Goal: Task Accomplishment & Management: Use online tool/utility

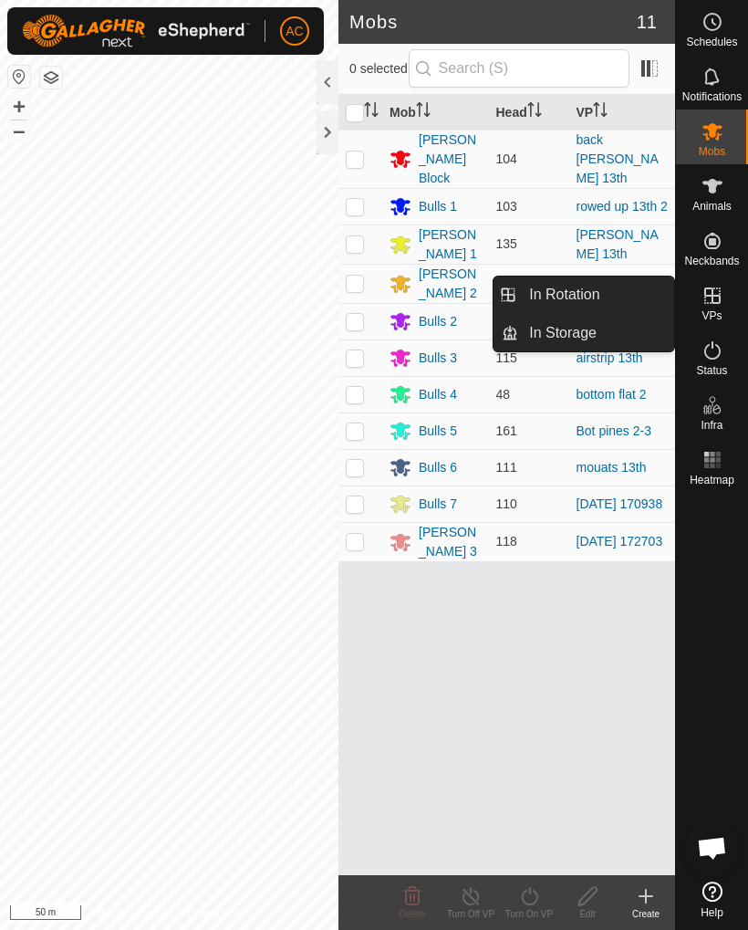
click at [618, 289] on link "In Rotation" at bounding box center [596, 295] width 156 height 37
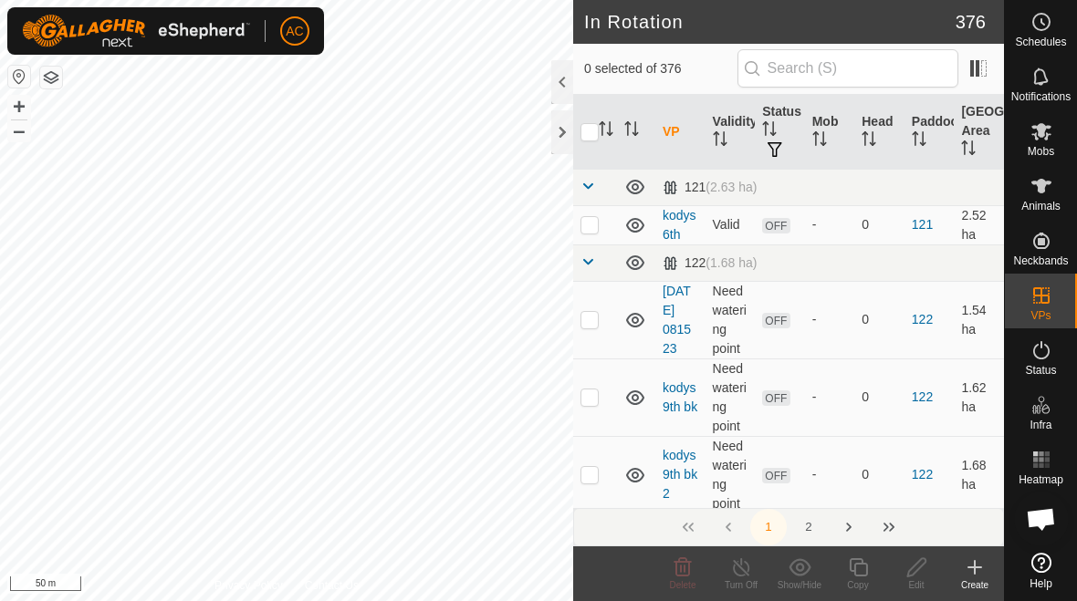
click at [747, 577] on icon at bounding box center [975, 568] width 22 height 22
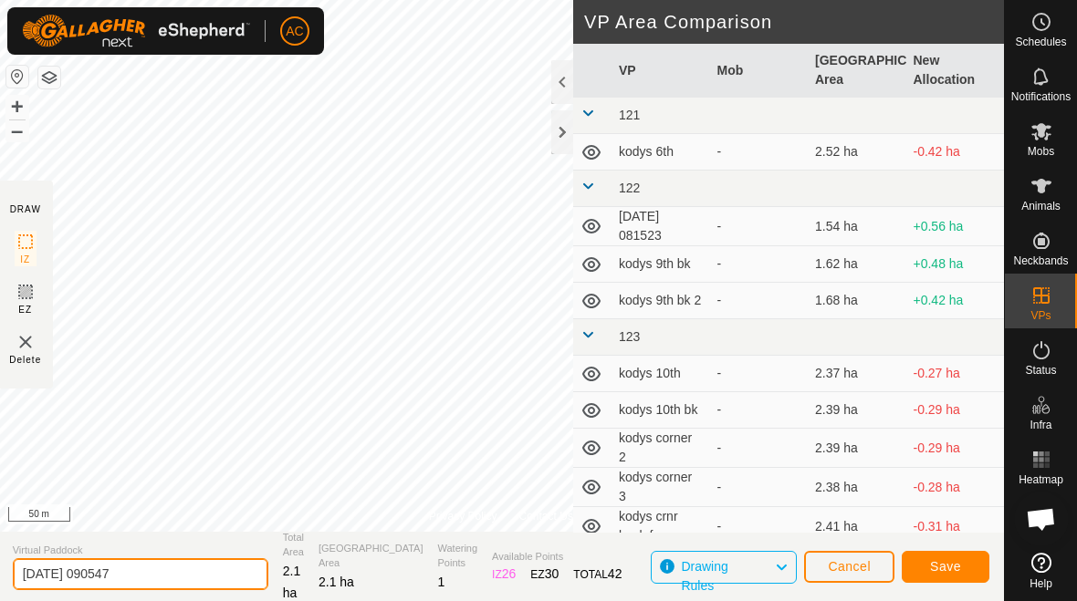
click at [178, 579] on input "[DATE] 090547" at bounding box center [141, 575] width 256 height 32
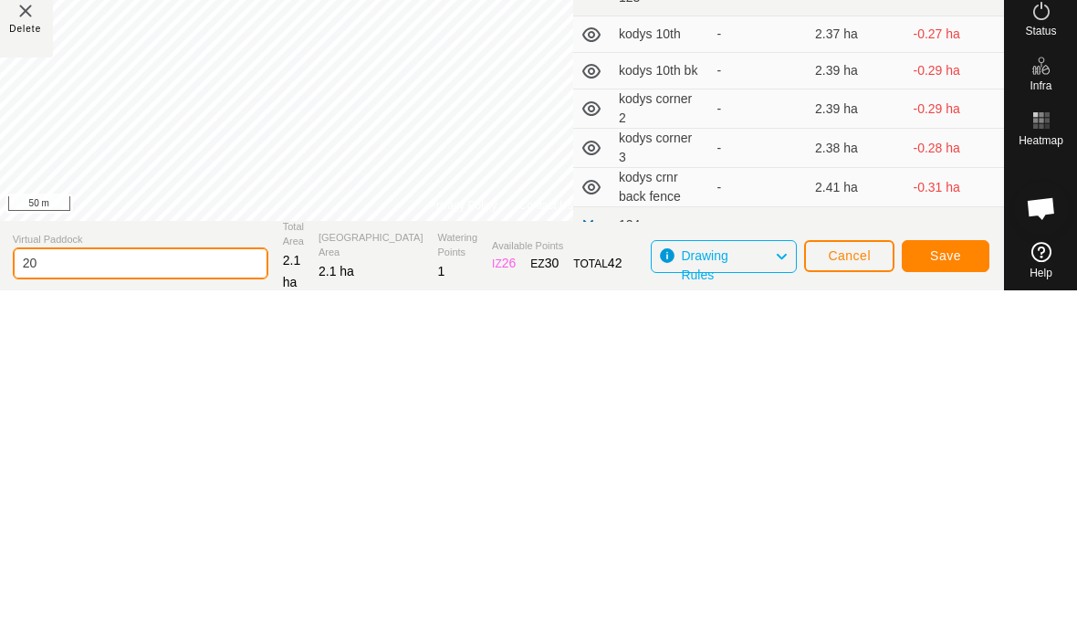
type input "2"
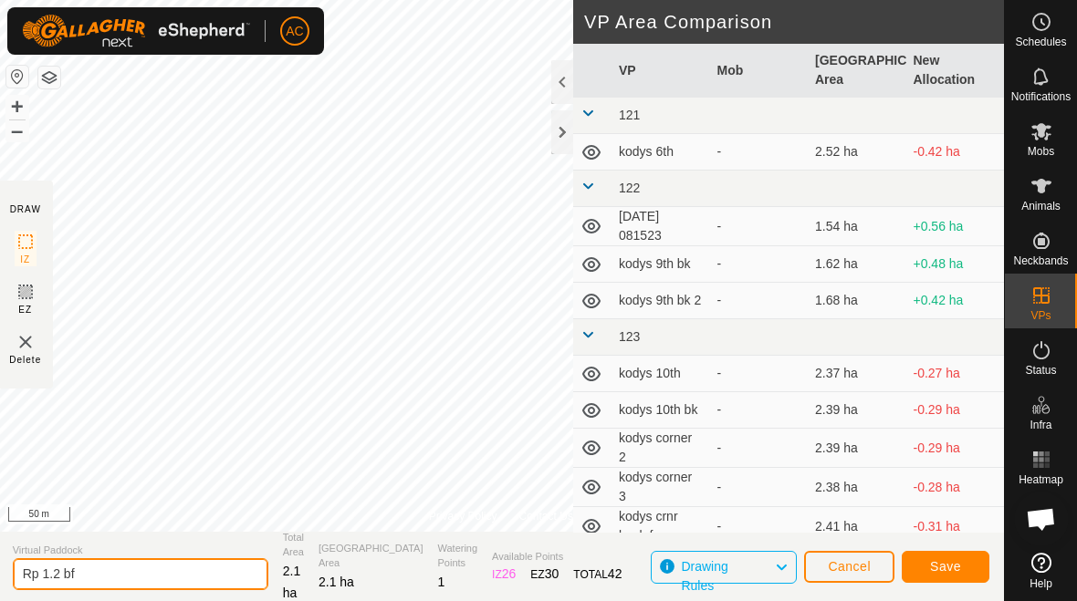
type input "Rp 1.2 bf"
click at [747, 573] on span "Save" at bounding box center [945, 566] width 31 height 15
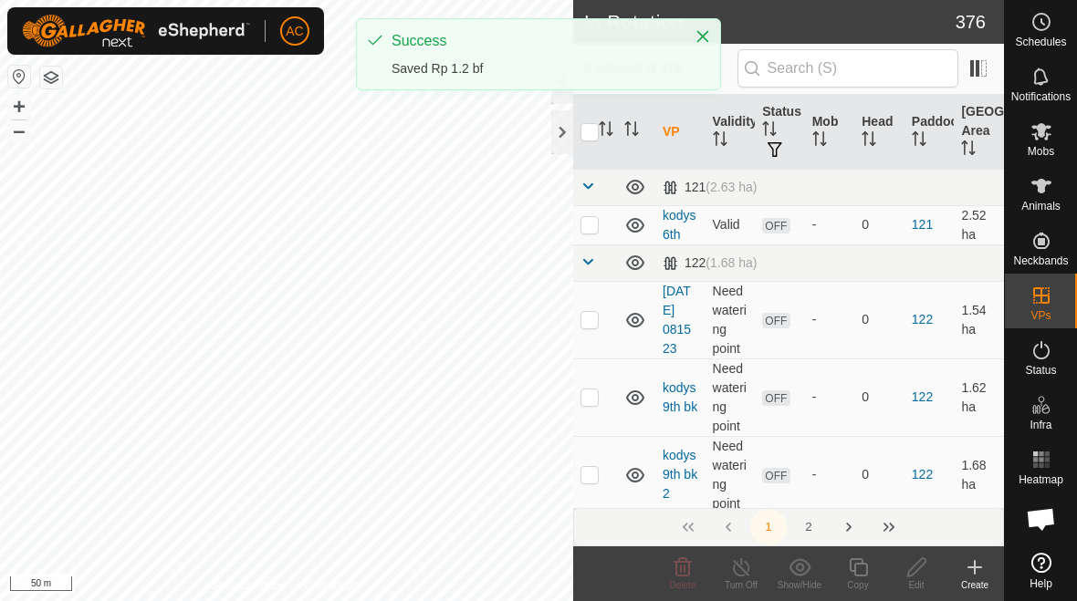
click at [686, 38] on div at bounding box center [697, 39] width 26 height 19
click at [705, 45] on button "Close" at bounding box center [703, 37] width 26 height 26
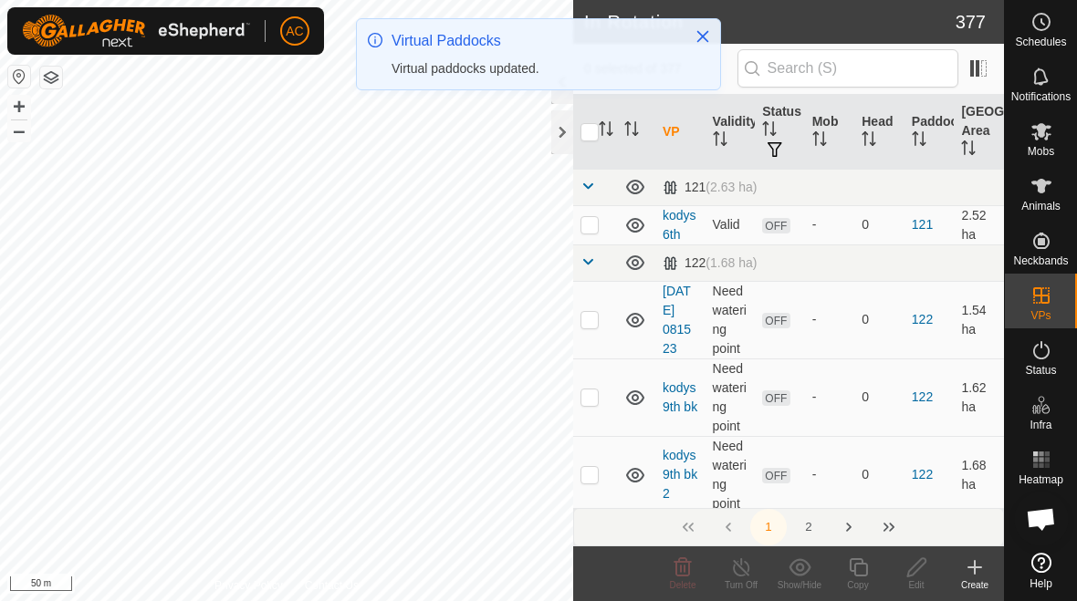
click at [705, 41] on icon "Close" at bounding box center [702, 36] width 15 height 15
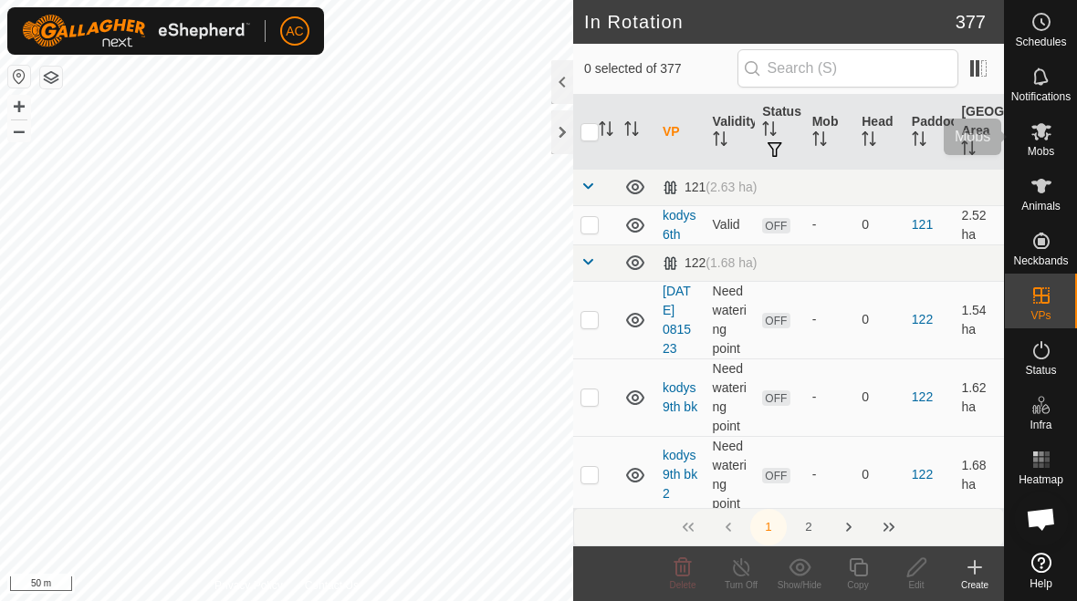
click at [747, 141] on icon at bounding box center [1041, 131] width 22 height 22
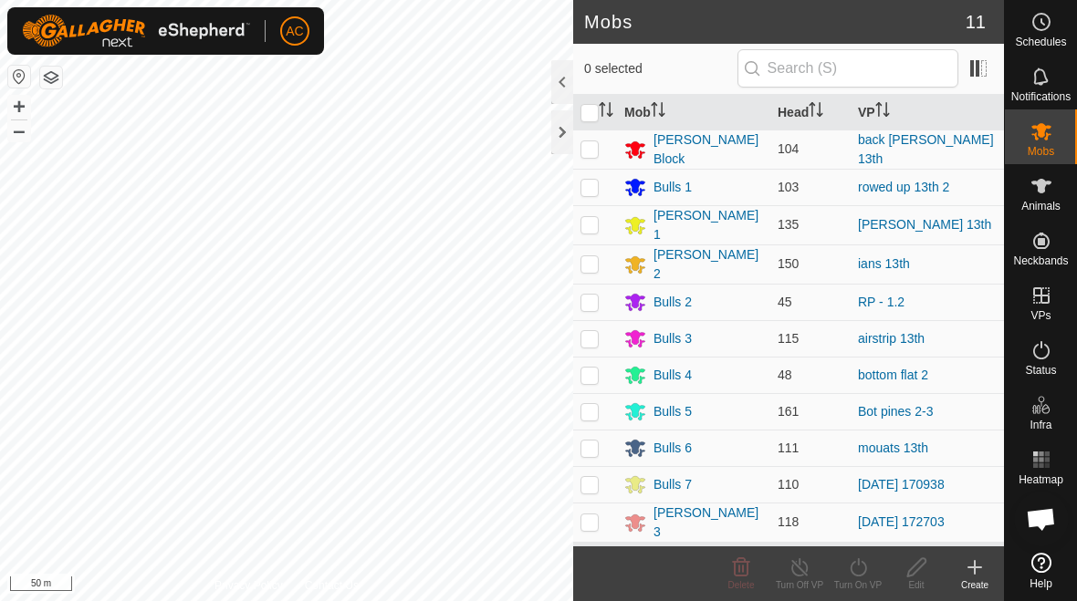
click at [582, 308] on td at bounding box center [595, 302] width 44 height 37
checkbox input "true"
click at [747, 566] on icon at bounding box center [858, 568] width 23 height 22
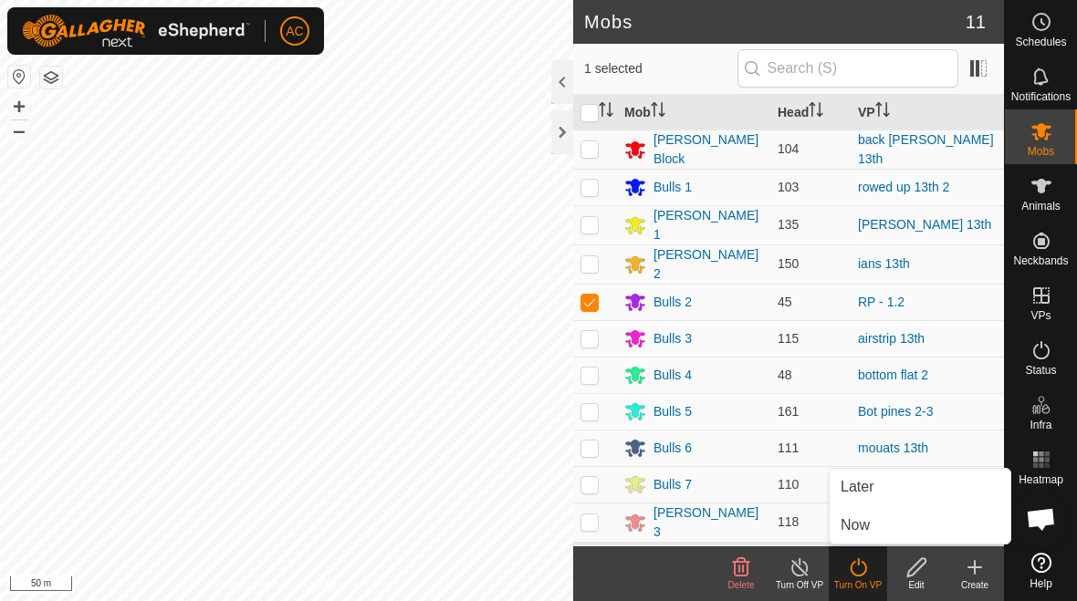
click at [747, 526] on link "Now" at bounding box center [920, 525] width 181 height 37
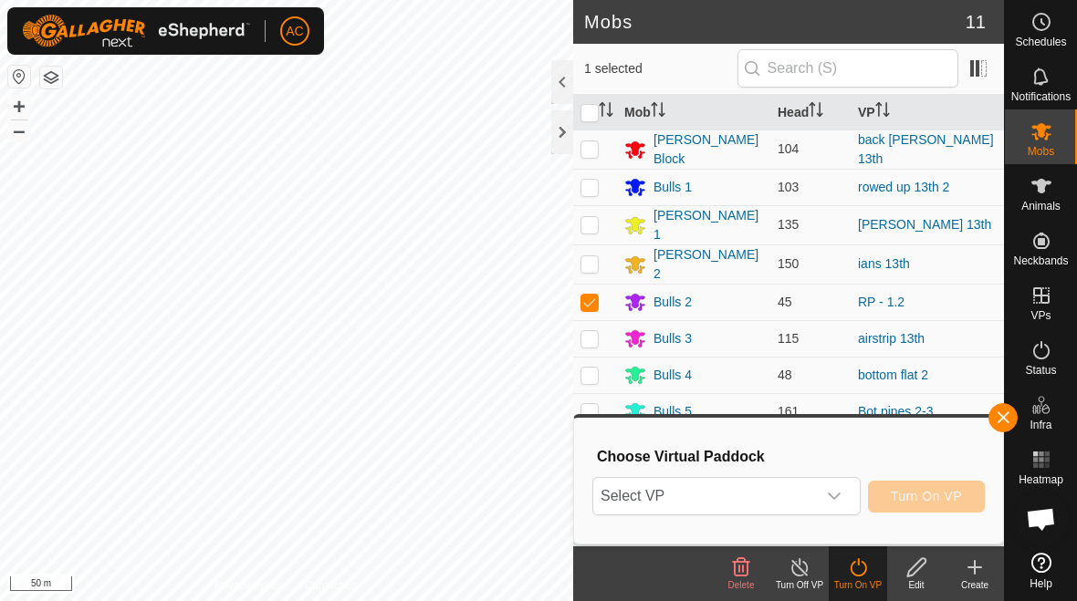
click at [747, 498] on div "dropdown trigger" at bounding box center [834, 496] width 37 height 37
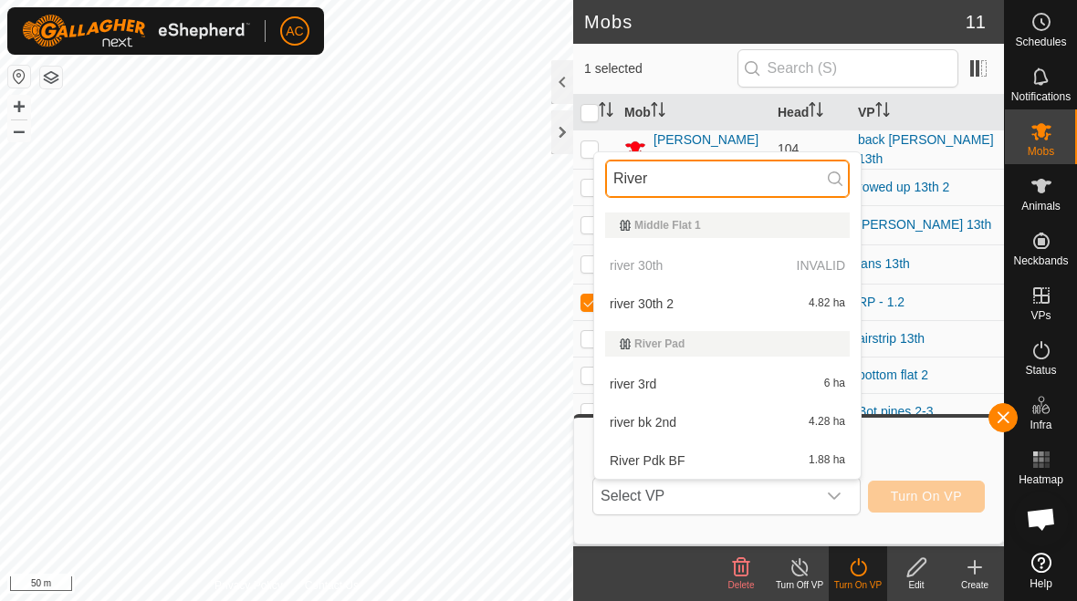
type input "River"
click at [747, 493] on icon "dropdown trigger" at bounding box center [834, 496] width 15 height 15
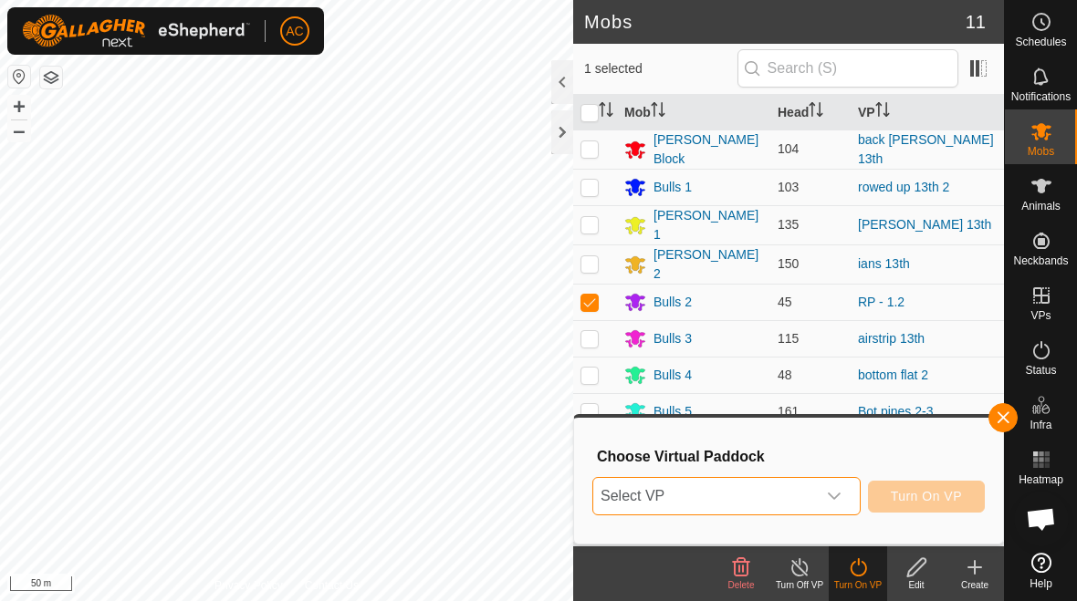
click at [747, 501] on icon "dropdown trigger" at bounding box center [834, 496] width 15 height 15
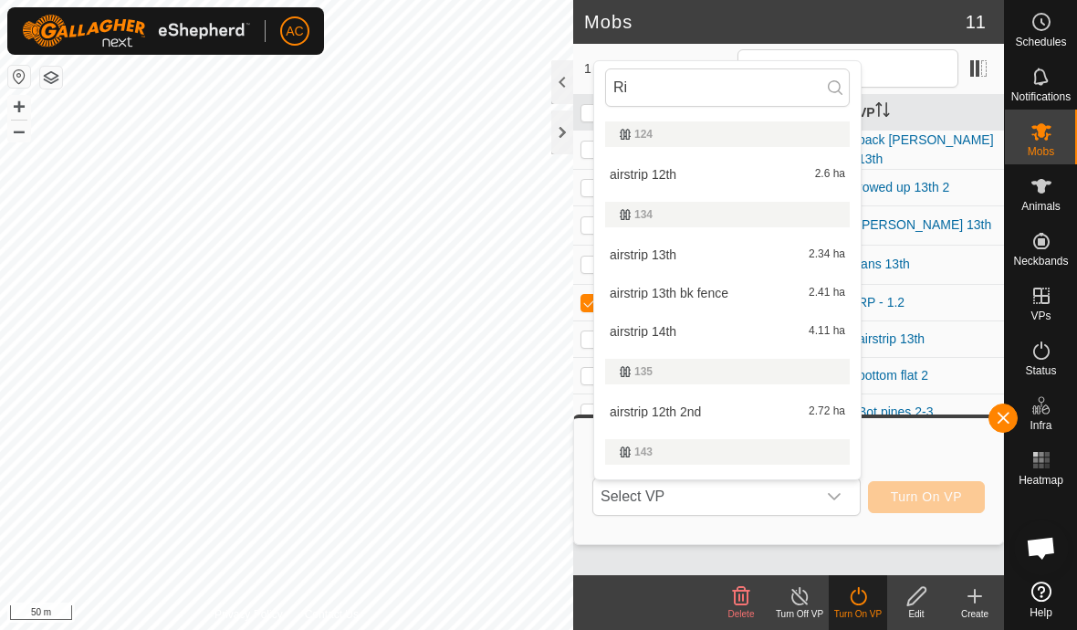
type input "R"
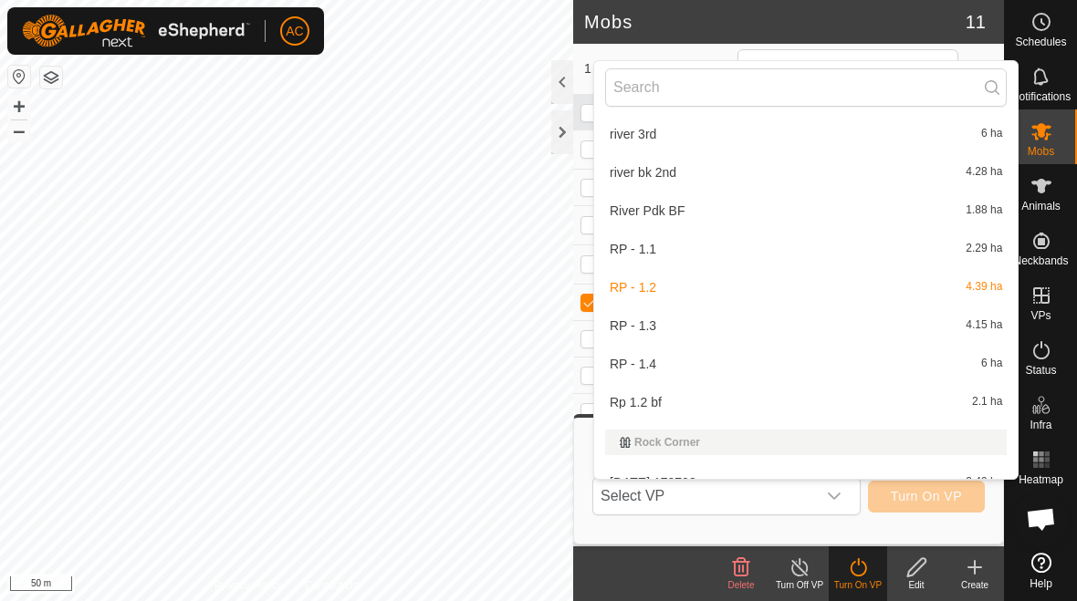
scroll to position [15050, 0]
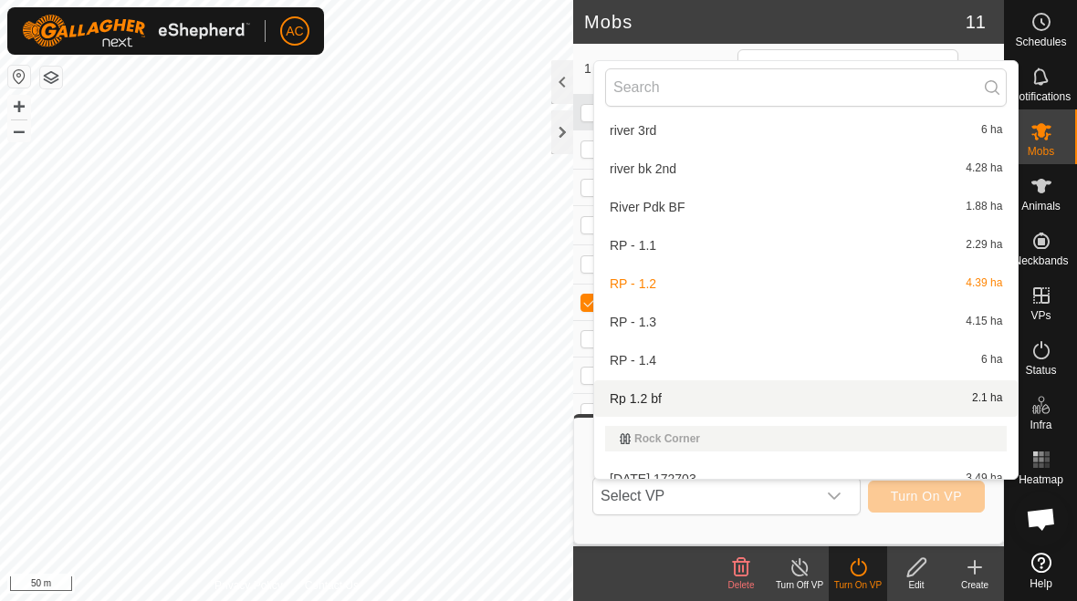
click at [677, 392] on div "Rp 1.2 bf 2.1 ha" at bounding box center [806, 399] width 402 height 22
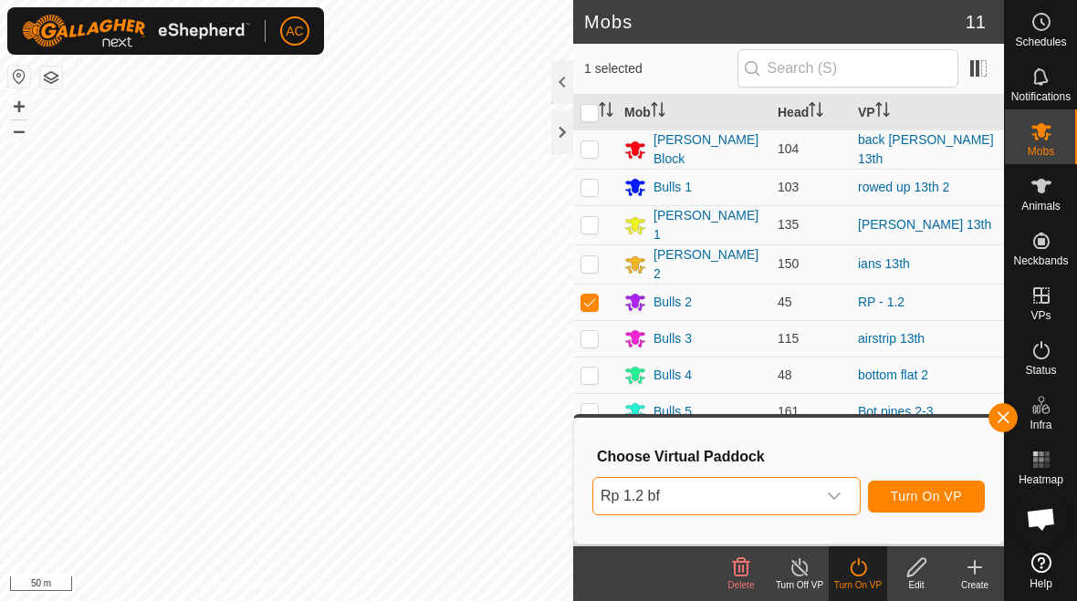
click at [747, 495] on span "Turn On VP" at bounding box center [926, 496] width 71 height 15
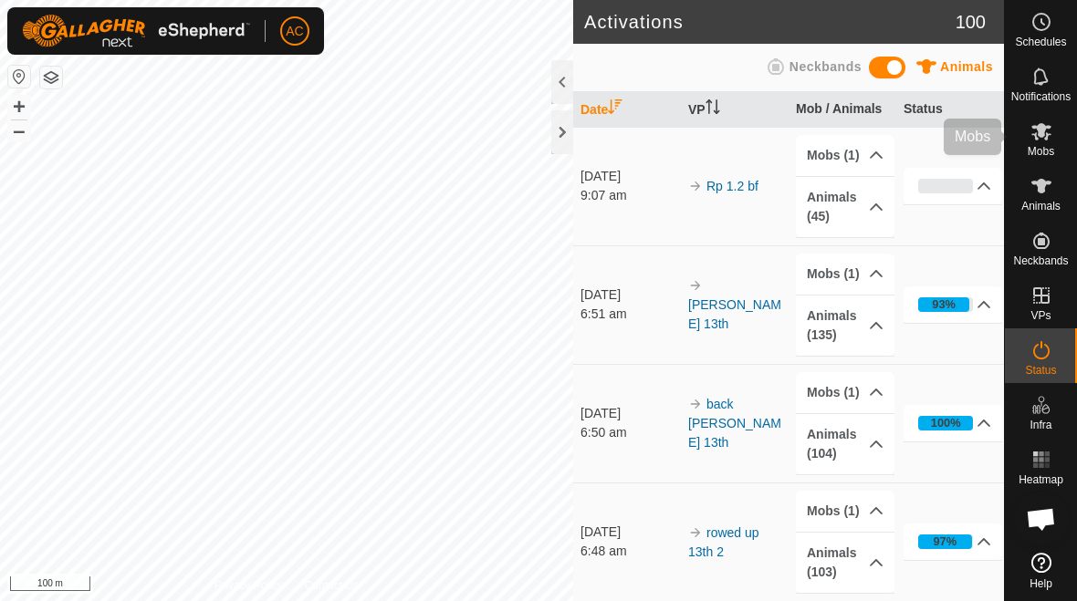
click at [747, 141] on icon at bounding box center [1041, 131] width 22 height 22
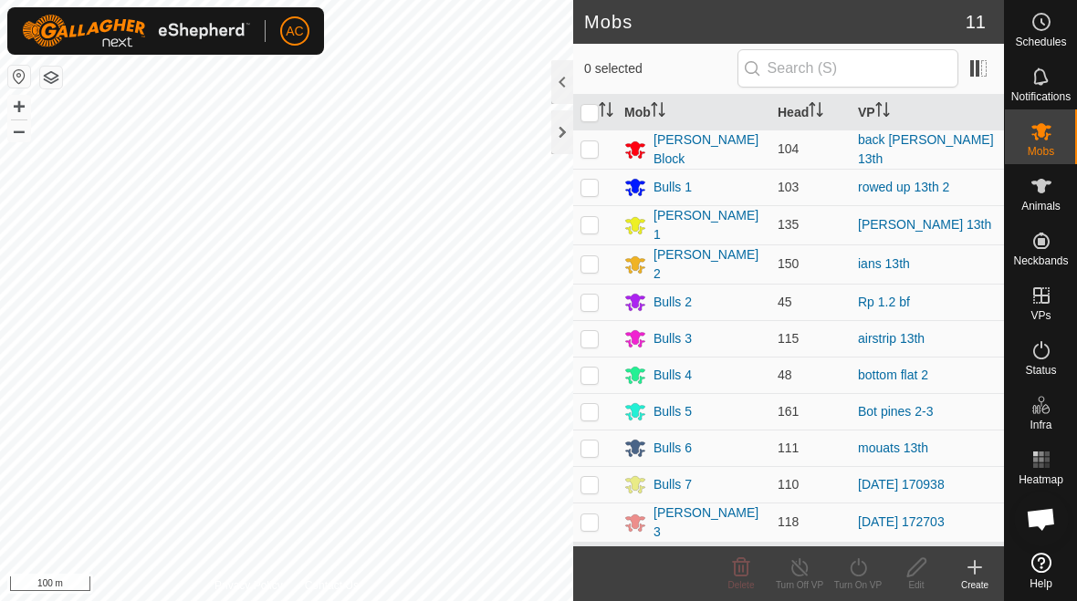
click at [586, 368] on p-checkbox at bounding box center [589, 375] width 18 height 15
checkbox input "true"
click at [747, 573] on icon at bounding box center [858, 568] width 23 height 22
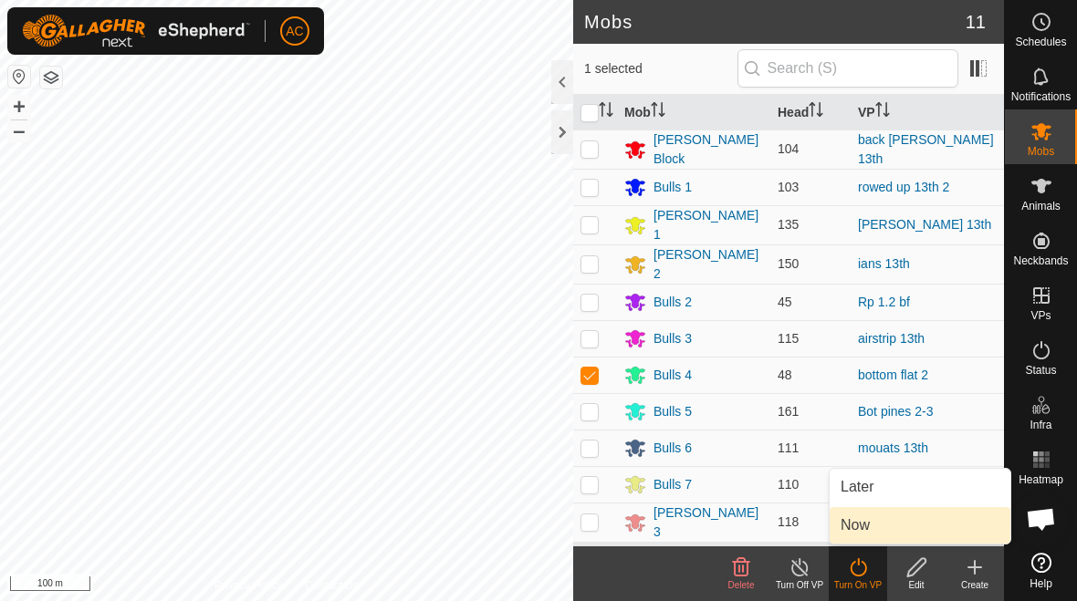
click at [747, 526] on link "Now" at bounding box center [920, 525] width 181 height 37
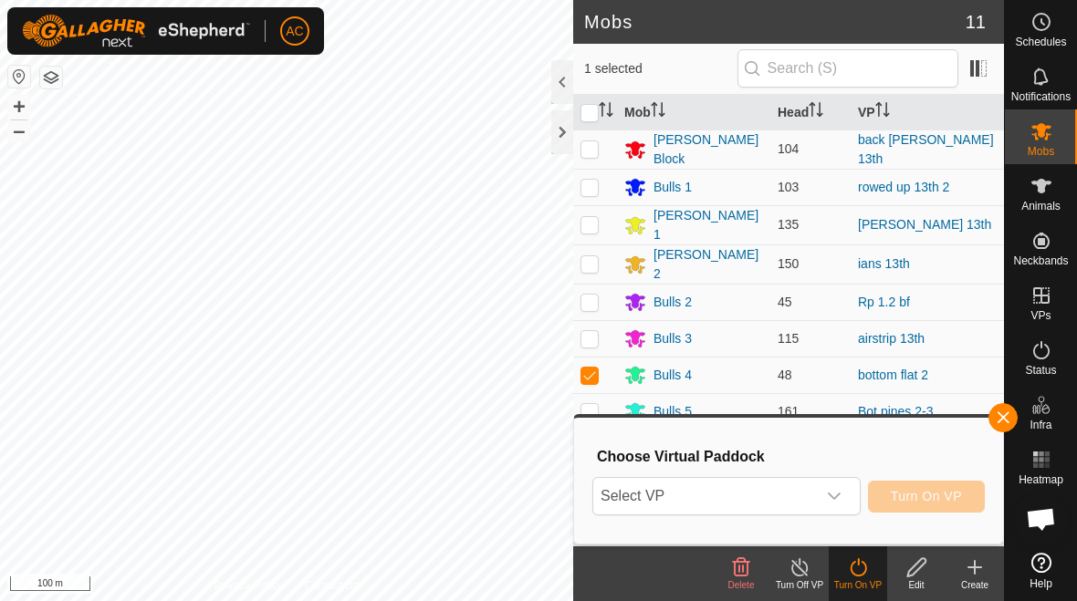
click at [747, 495] on icon "dropdown trigger" at bounding box center [834, 496] width 13 height 7
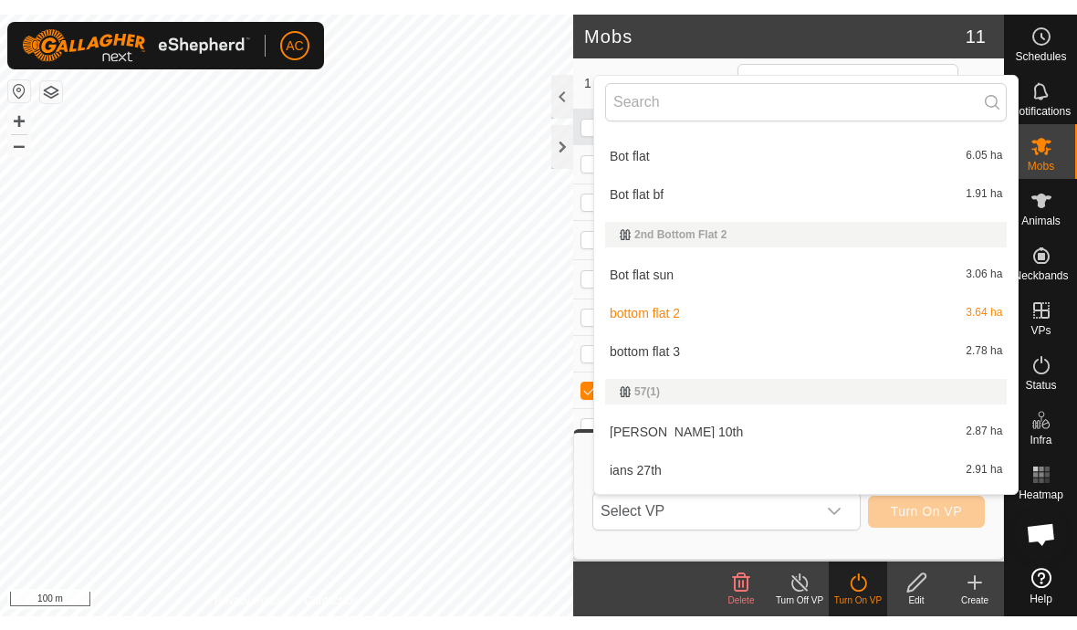
scroll to position [5210, 0]
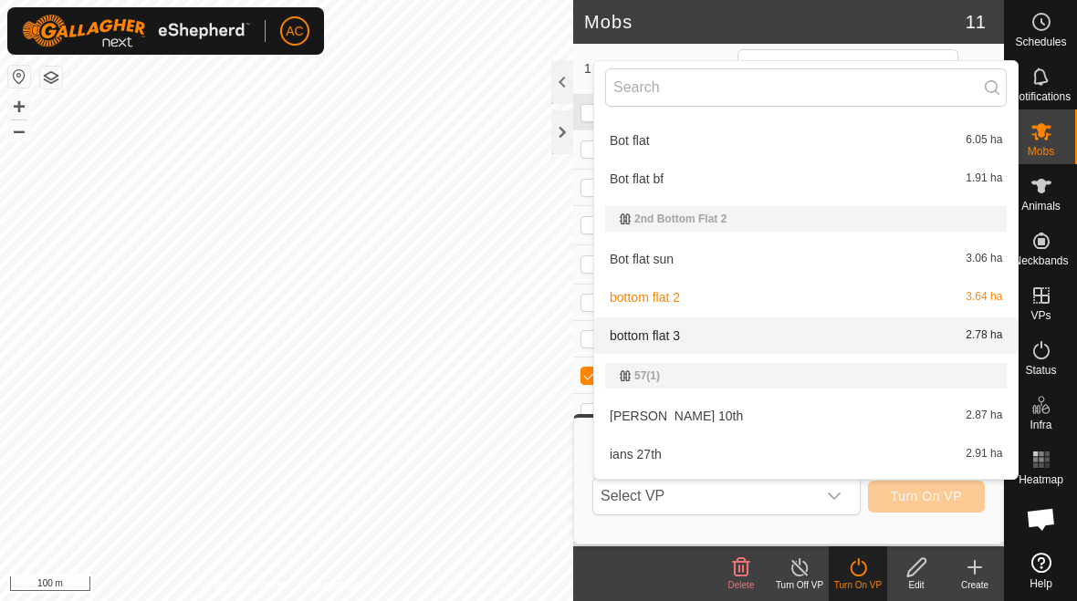
click at [680, 334] on span "bottom flat 3" at bounding box center [645, 335] width 70 height 13
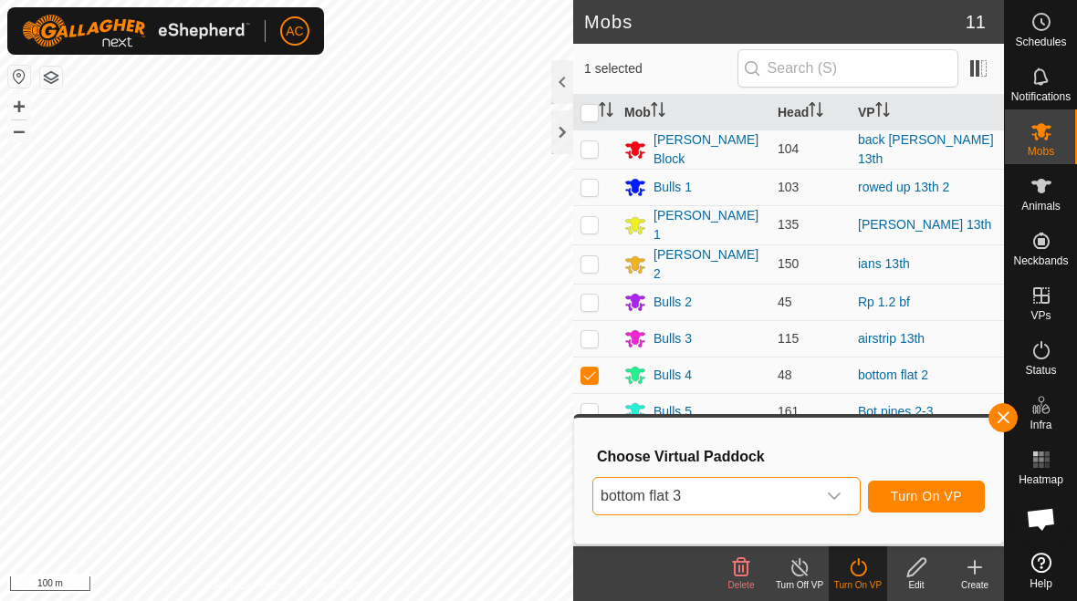
click at [747, 503] on span "bottom flat 3" at bounding box center [704, 496] width 223 height 37
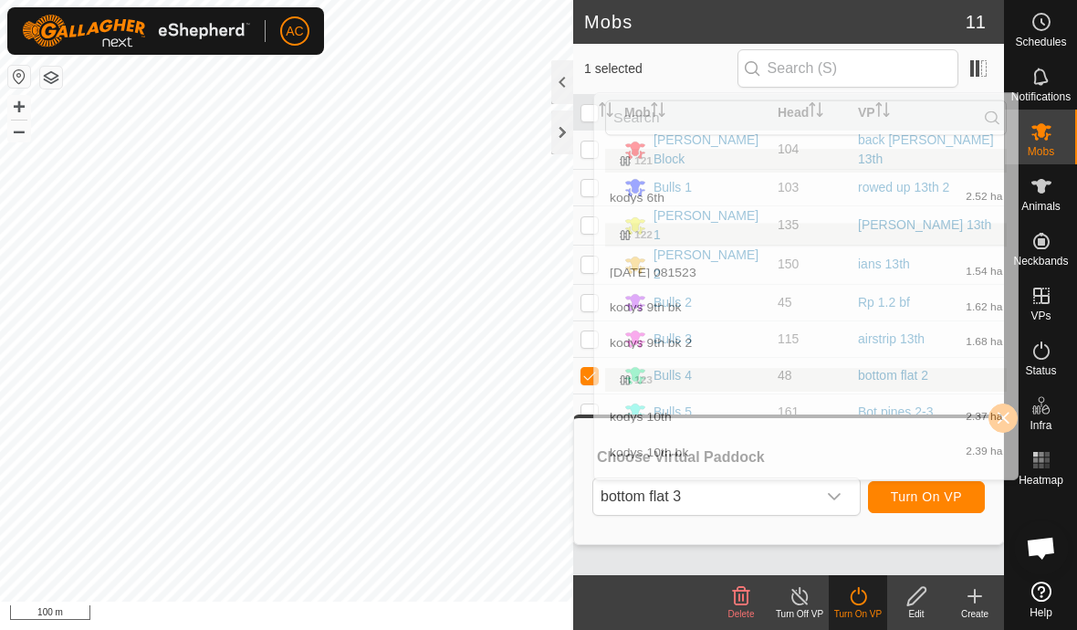
scroll to position [5085, 0]
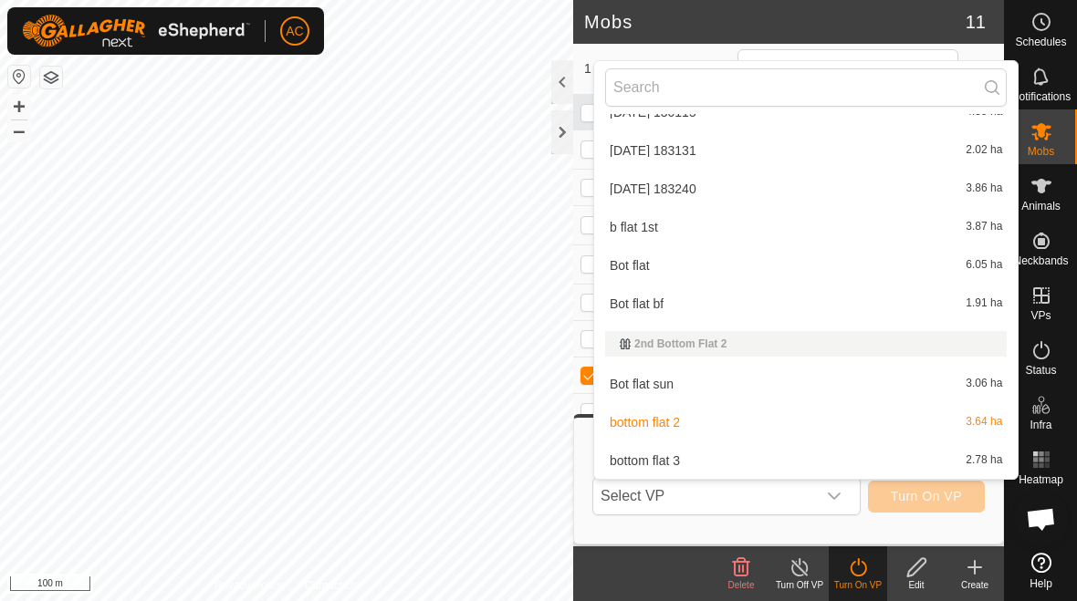
click at [677, 380] on div "Bot flat sun 3.06 ha" at bounding box center [806, 384] width 402 height 22
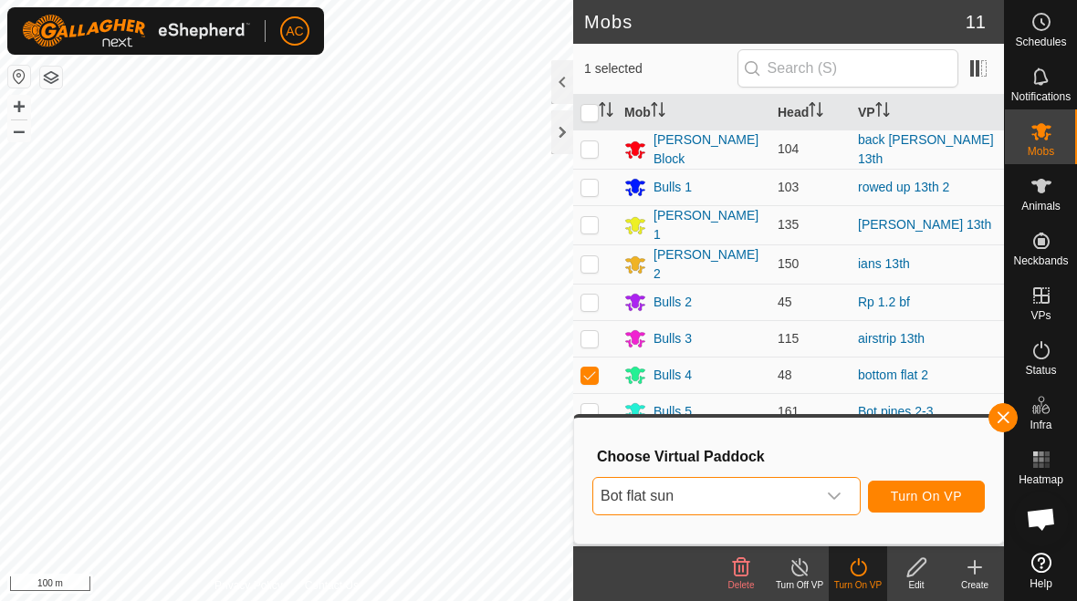
click at [747, 502] on icon "dropdown trigger" at bounding box center [834, 496] width 15 height 15
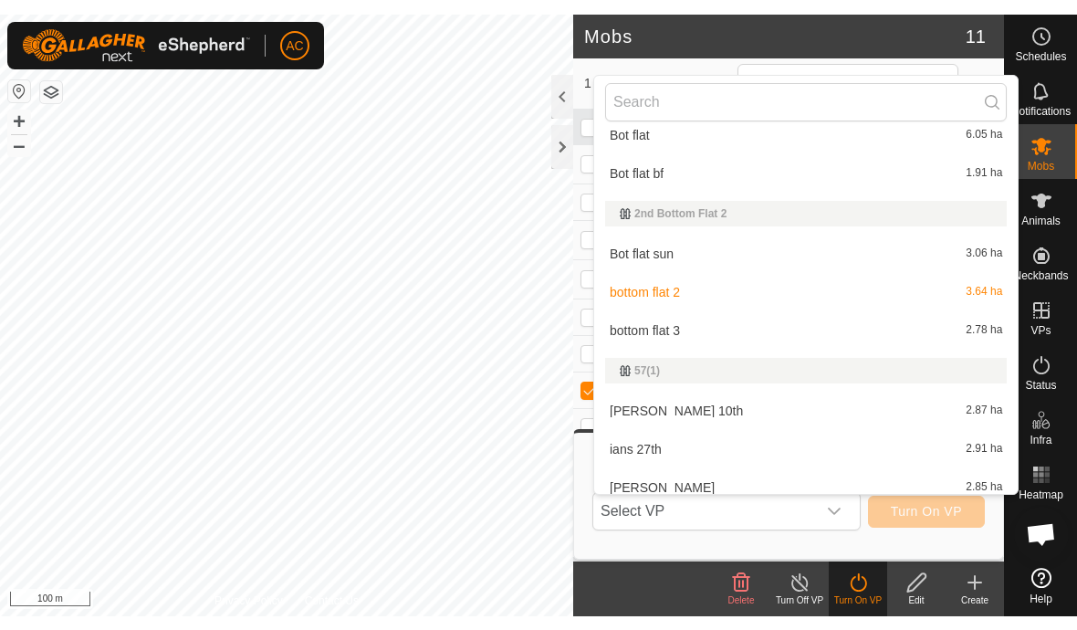
scroll to position [5238, 0]
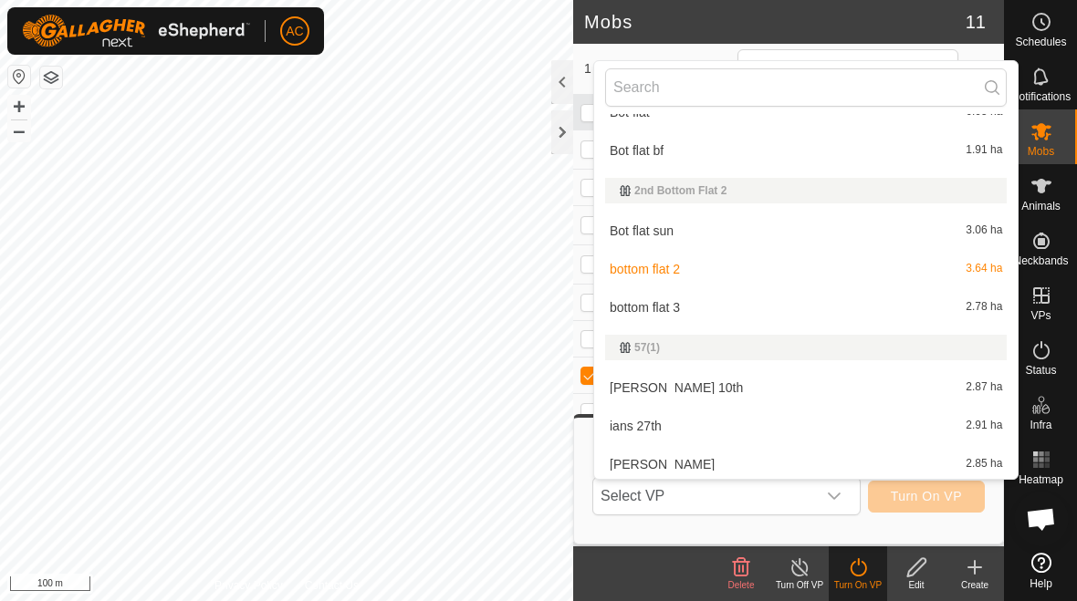
click at [557, 78] on div at bounding box center [562, 82] width 22 height 44
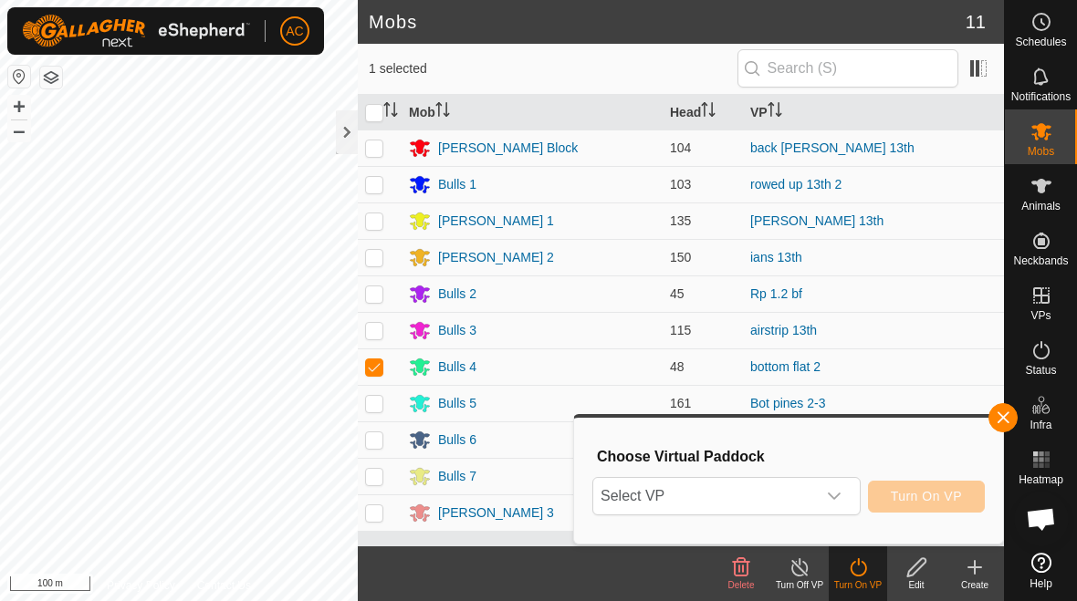
click at [747, 419] on span "button" at bounding box center [1003, 418] width 15 height 15
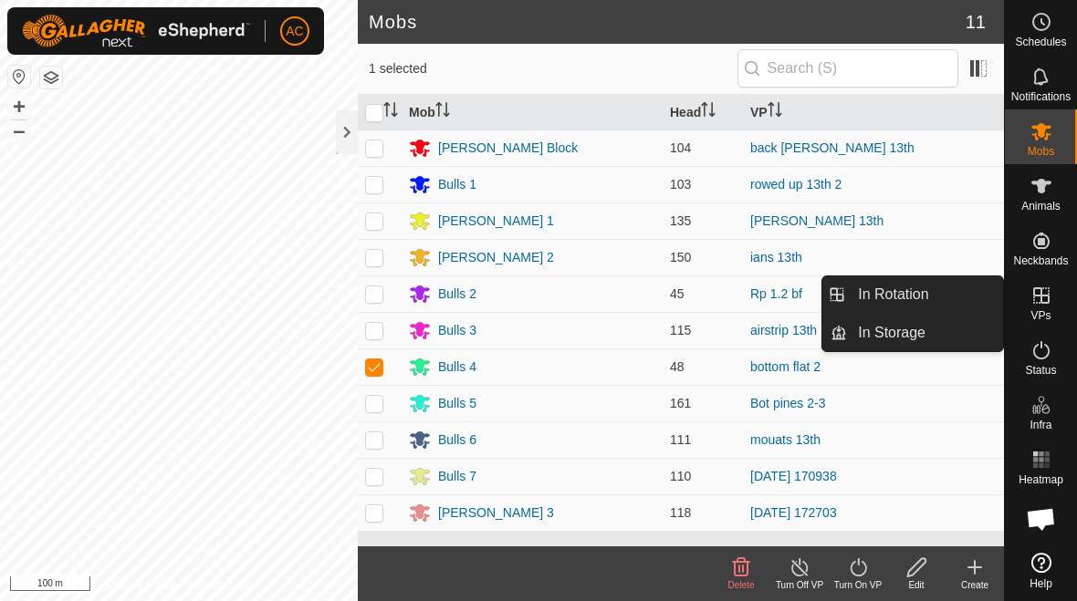
click at [747, 289] on span "In Rotation" at bounding box center [893, 295] width 70 height 22
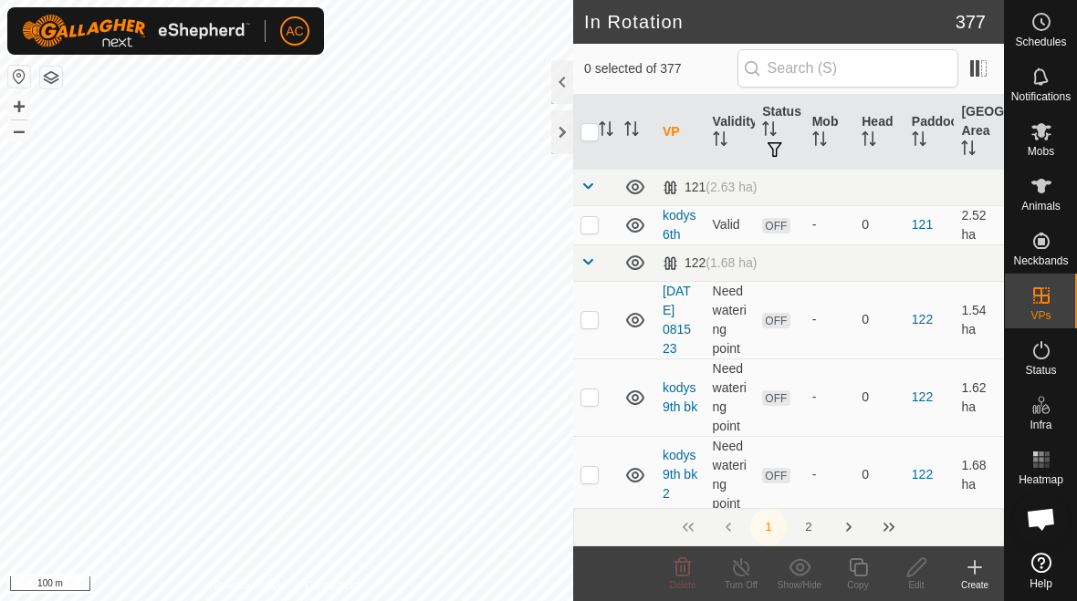
click at [747, 576] on create-svg-icon at bounding box center [974, 568] width 58 height 22
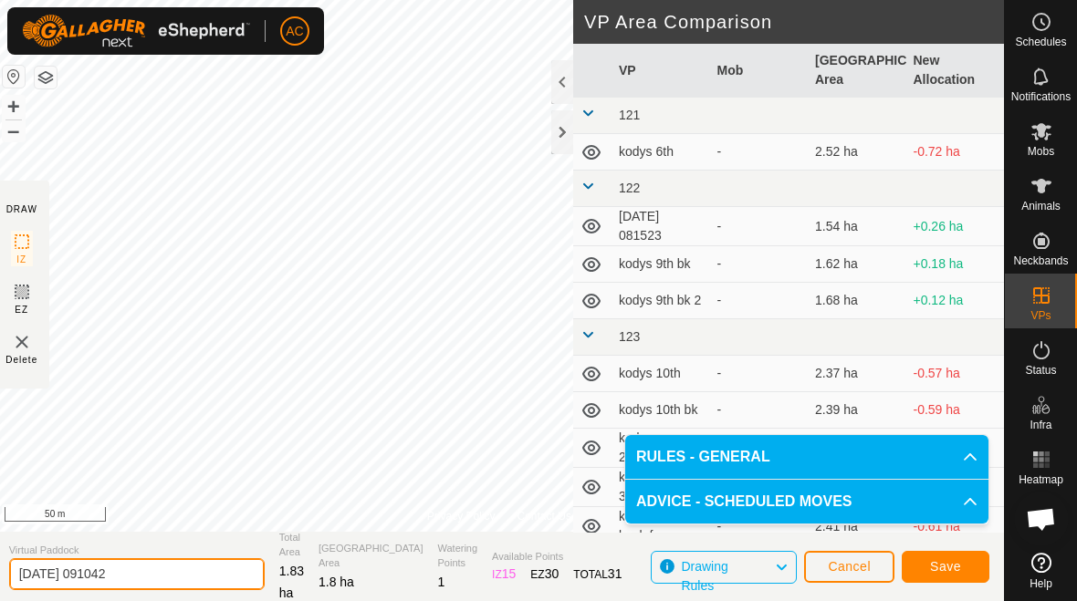
click at [175, 578] on input "[DATE] 091042" at bounding box center [137, 575] width 256 height 32
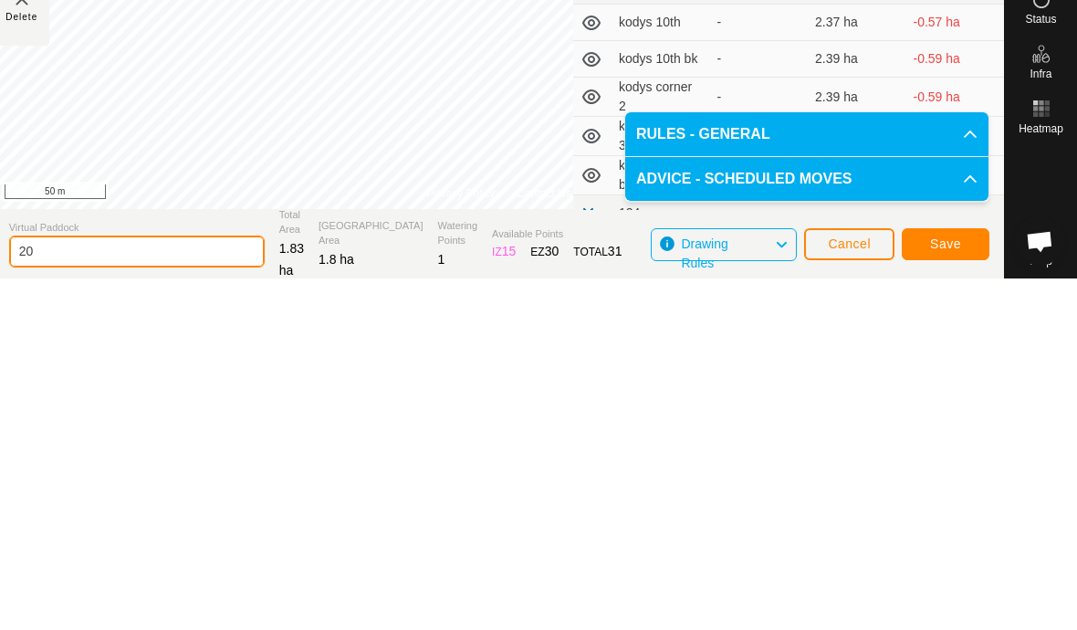
type input "2"
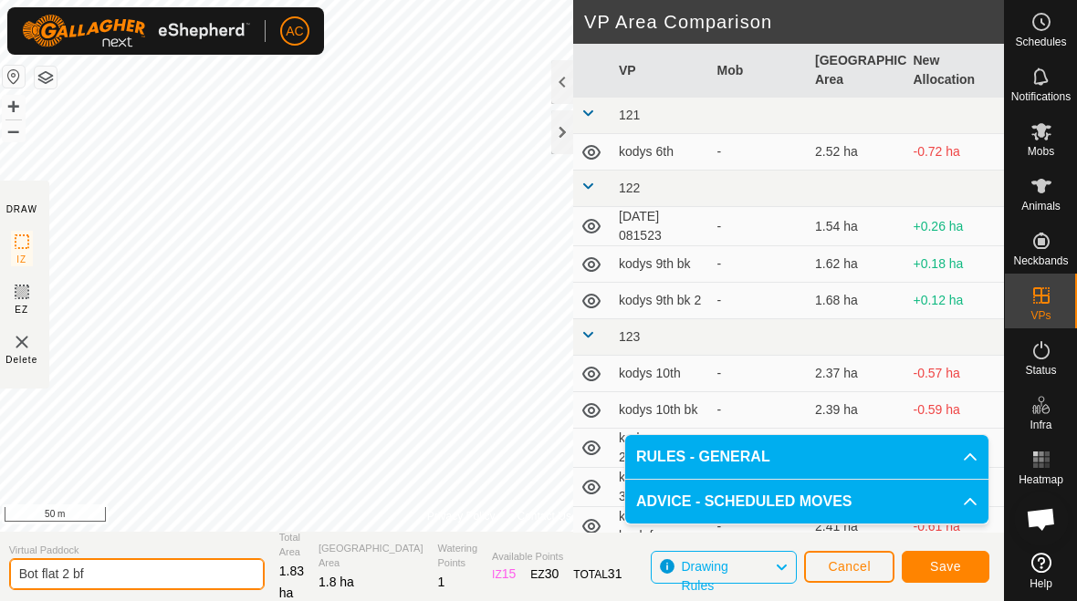
type input "Bot flat 2 bf"
click at [747, 571] on button "Save" at bounding box center [946, 567] width 88 height 32
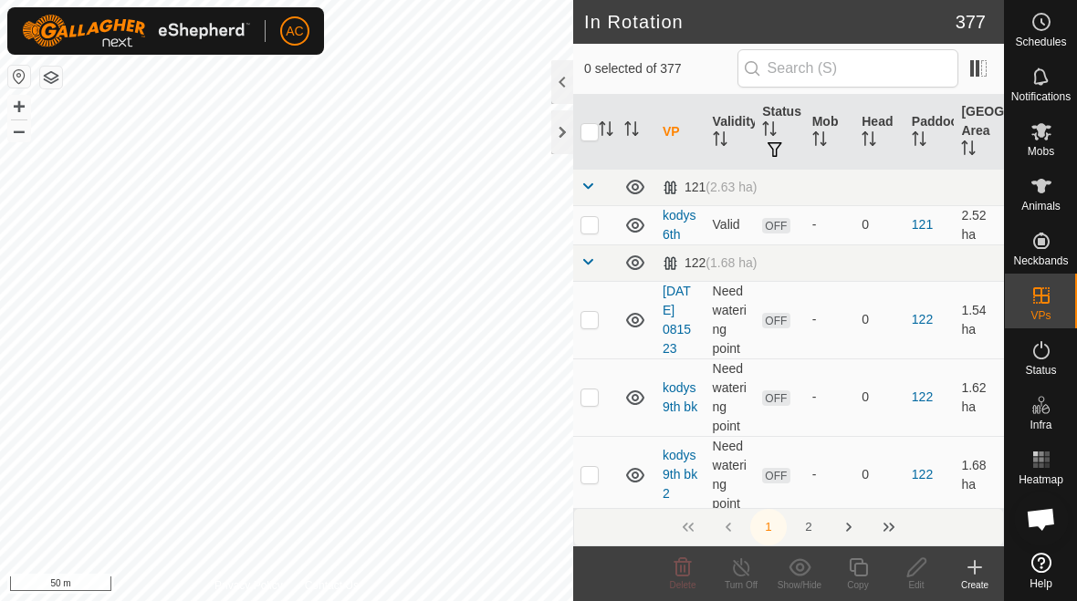
click at [551, 136] on div at bounding box center [562, 132] width 22 height 44
